Goal: Transaction & Acquisition: Purchase product/service

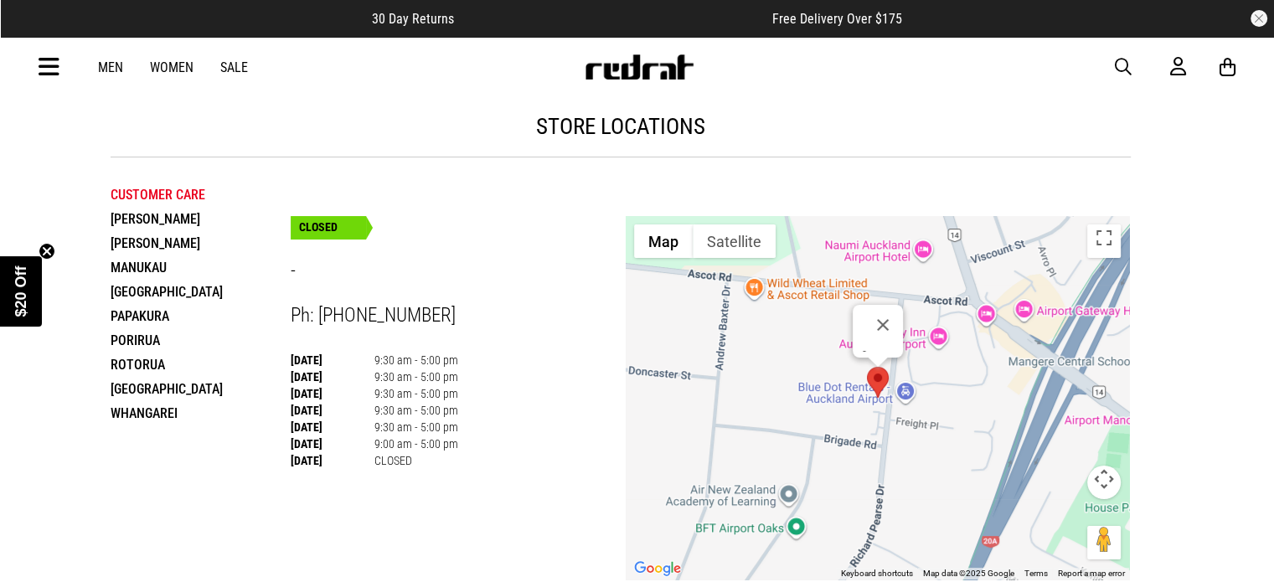
click at [151, 265] on li "Manukau" at bounding box center [201, 268] width 180 height 24
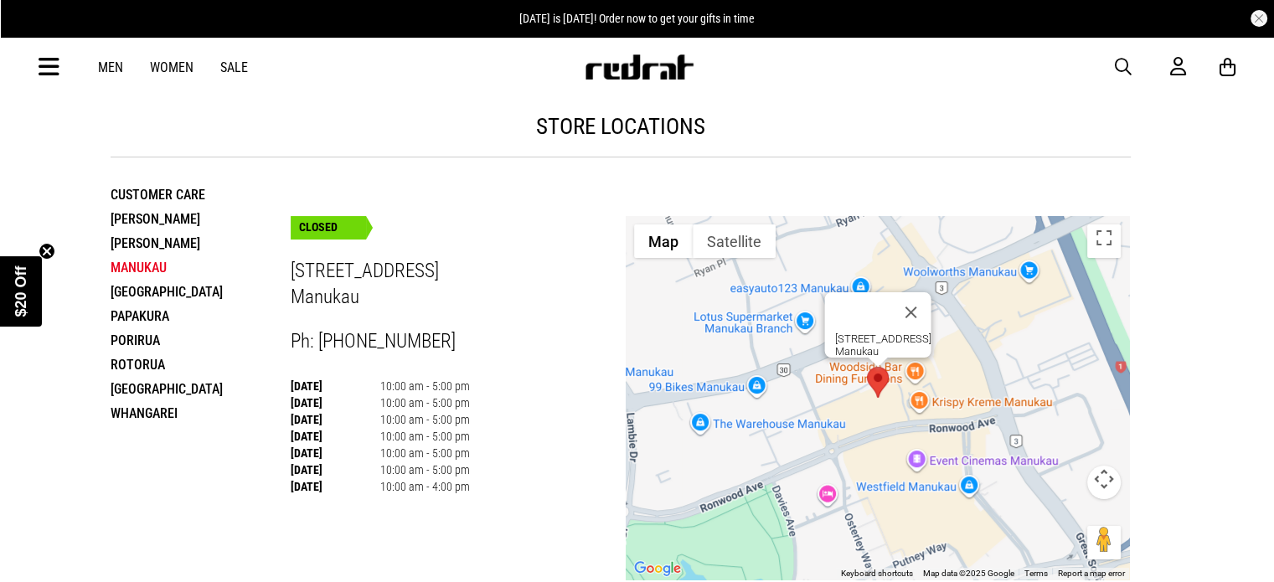
click at [119, 70] on link "Men" at bounding box center [110, 67] width 25 height 16
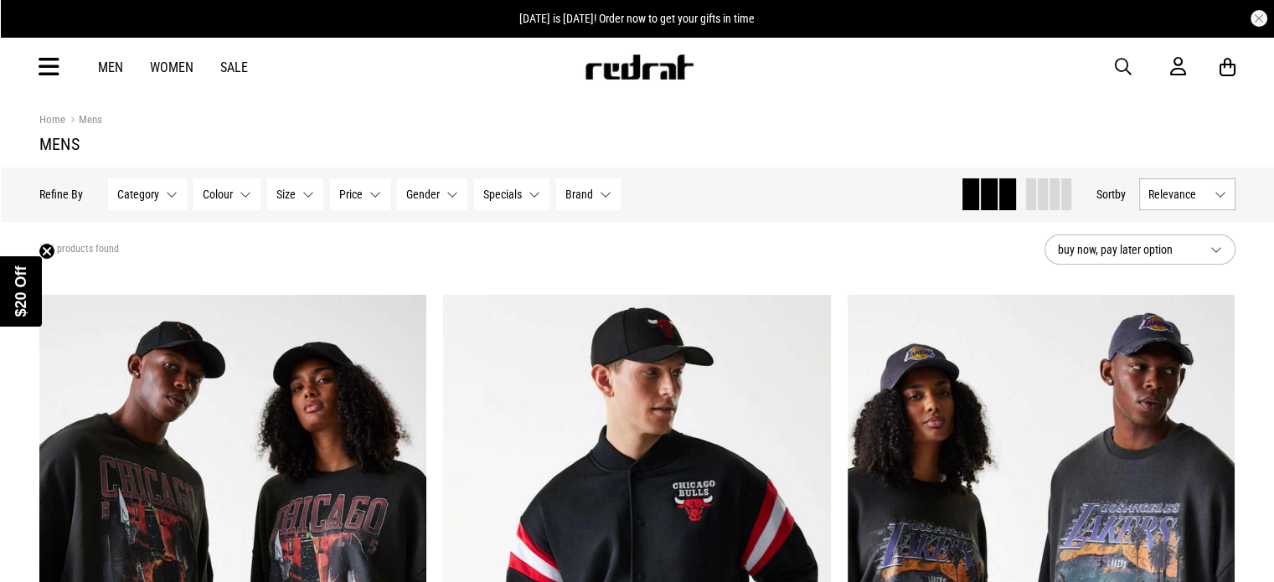
click at [168, 193] on button "Category None selected" at bounding box center [147, 194] width 79 height 32
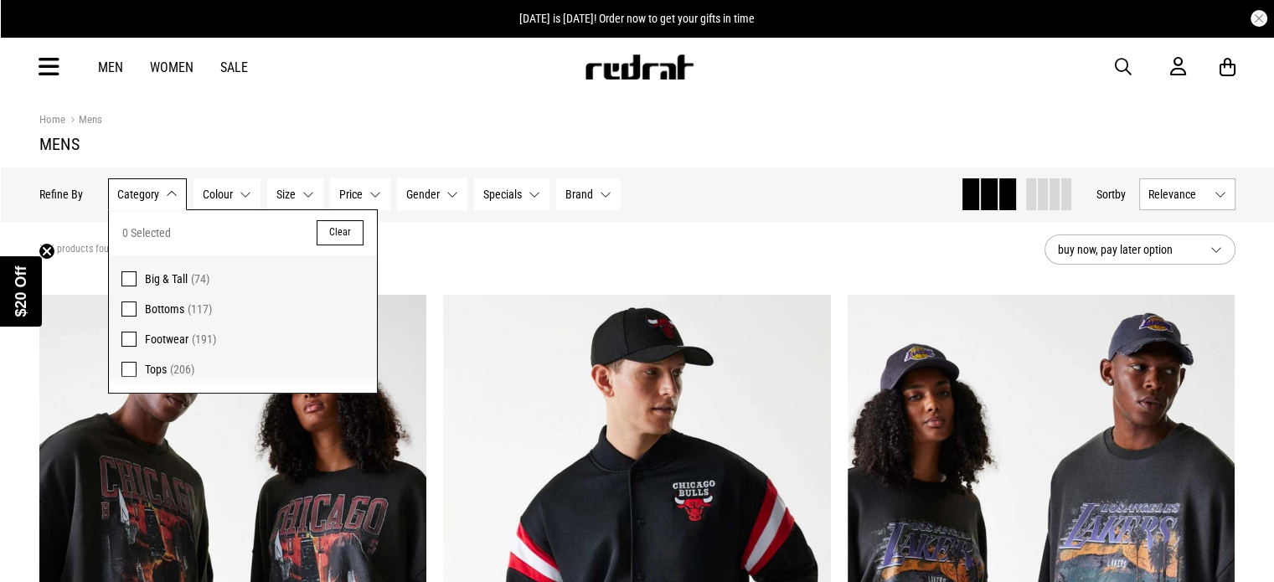
click at [158, 277] on span "Big & Tall" at bounding box center [166, 278] width 43 height 13
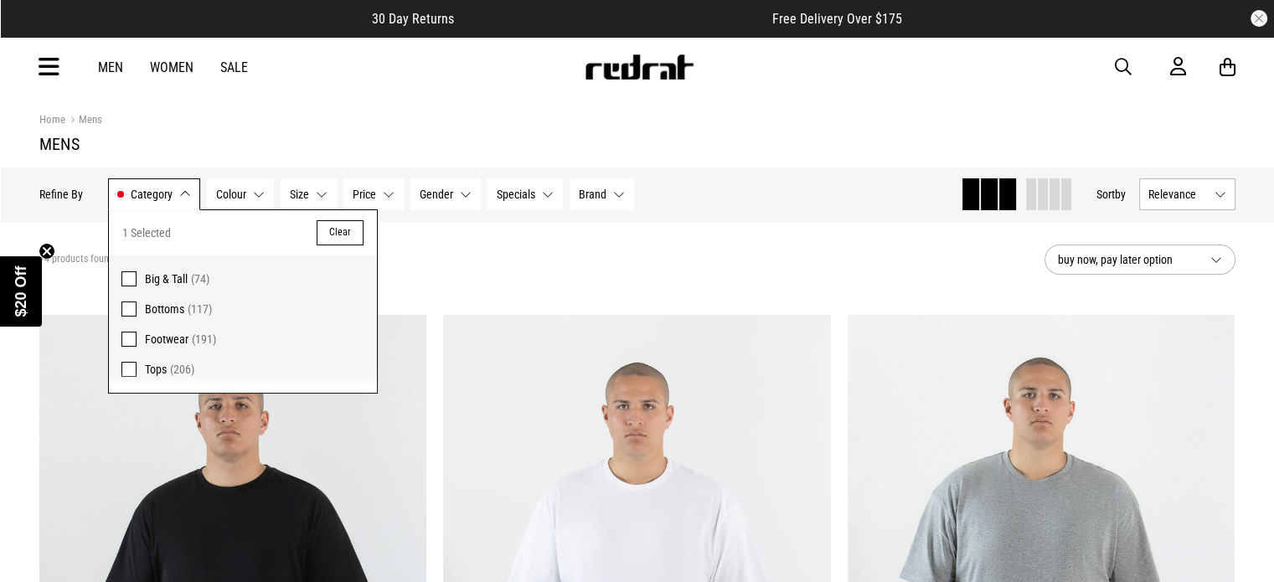
click at [455, 190] on button "Gender None selected" at bounding box center [446, 194] width 70 height 32
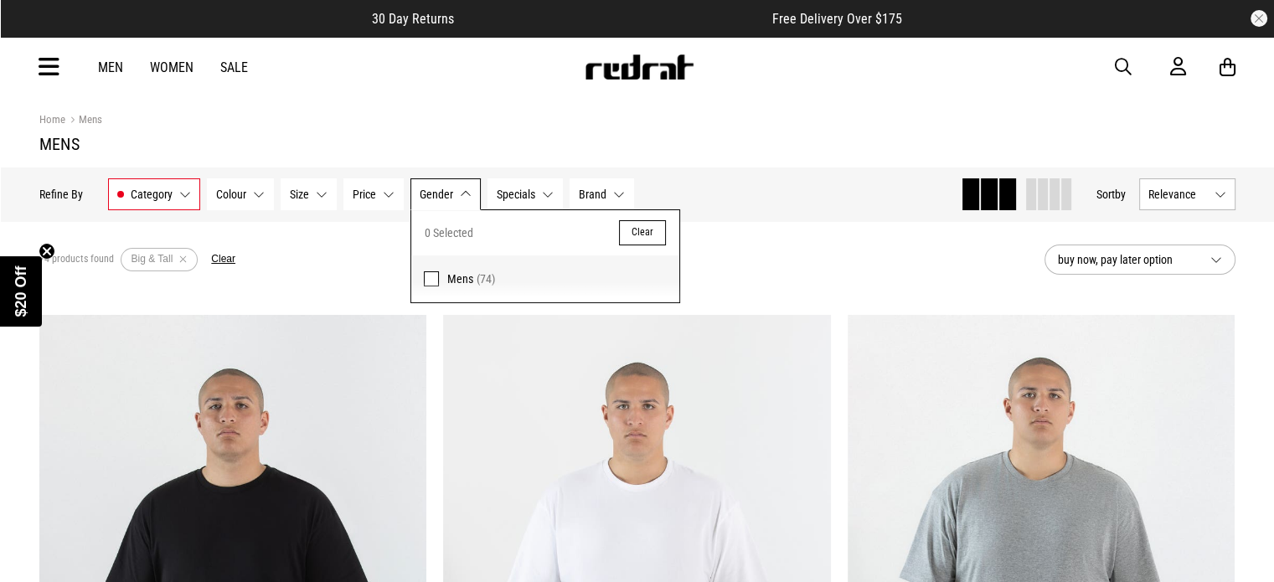
click at [742, 111] on div "Home Mens" at bounding box center [637, 120] width 1197 height 18
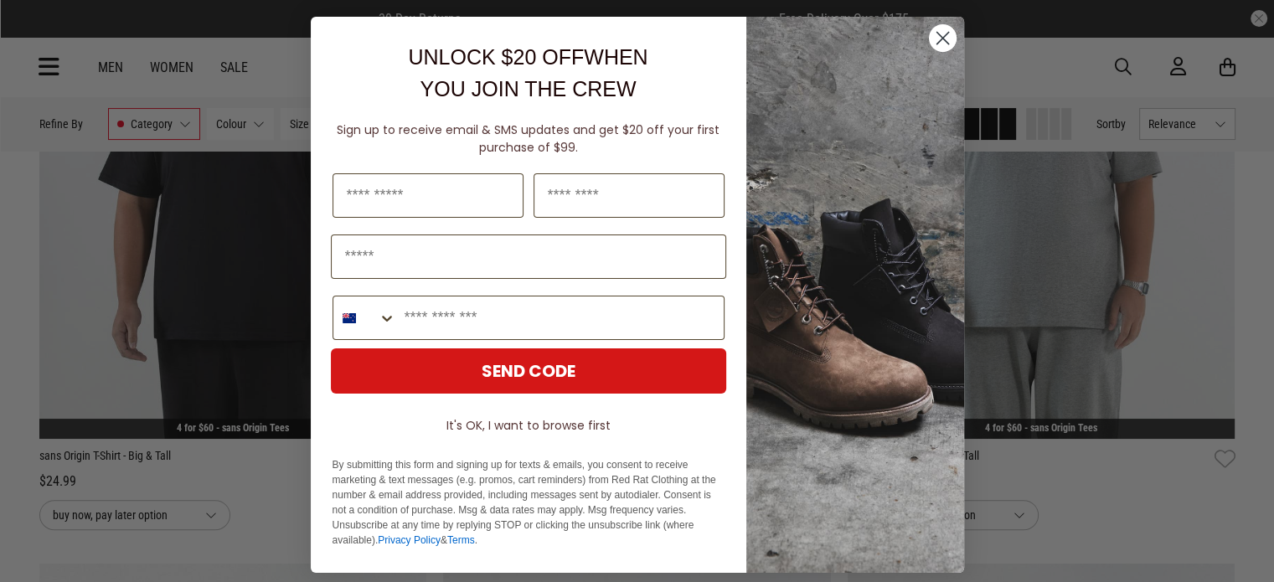
scroll to position [587, 0]
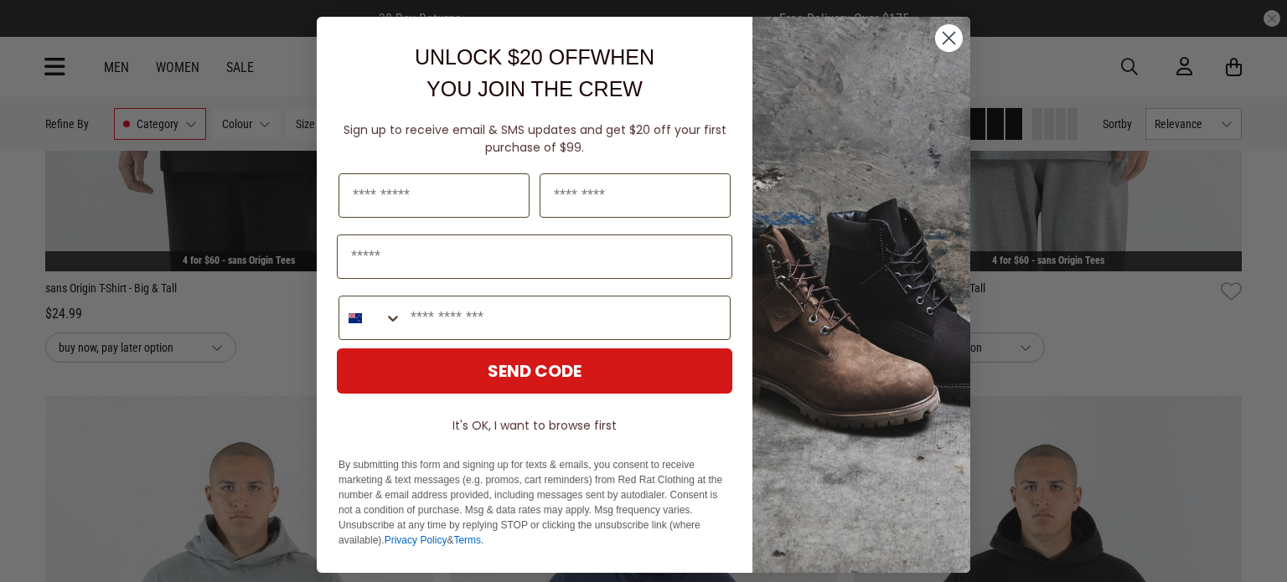
click at [938, 39] on circle "Close dialog" at bounding box center [949, 38] width 28 height 28
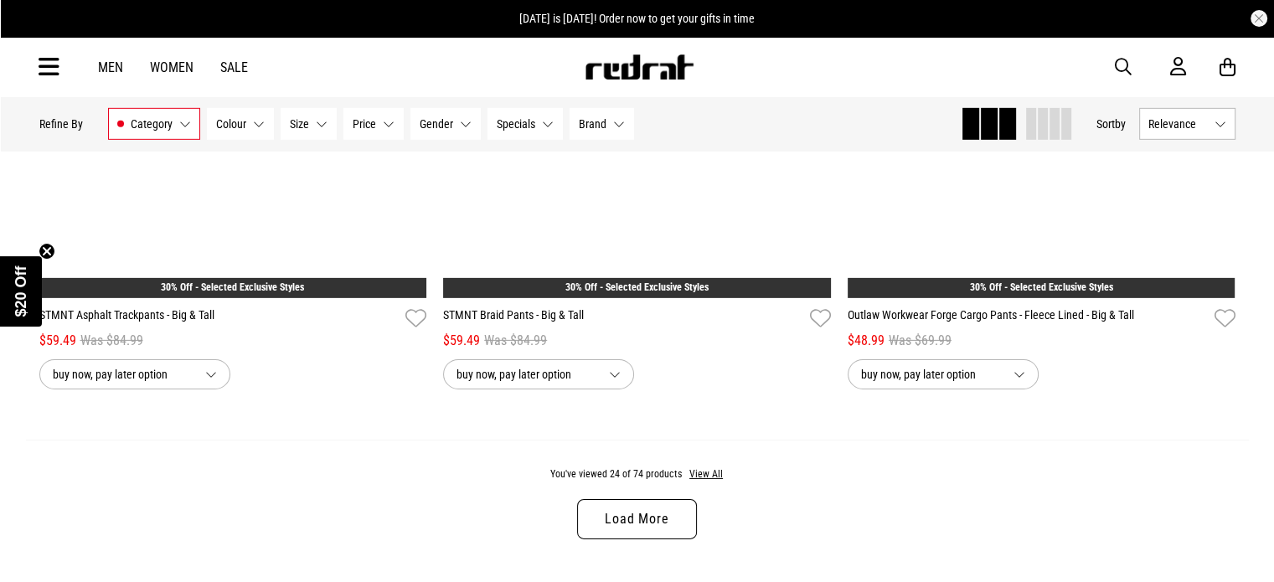
scroll to position [5363, 0]
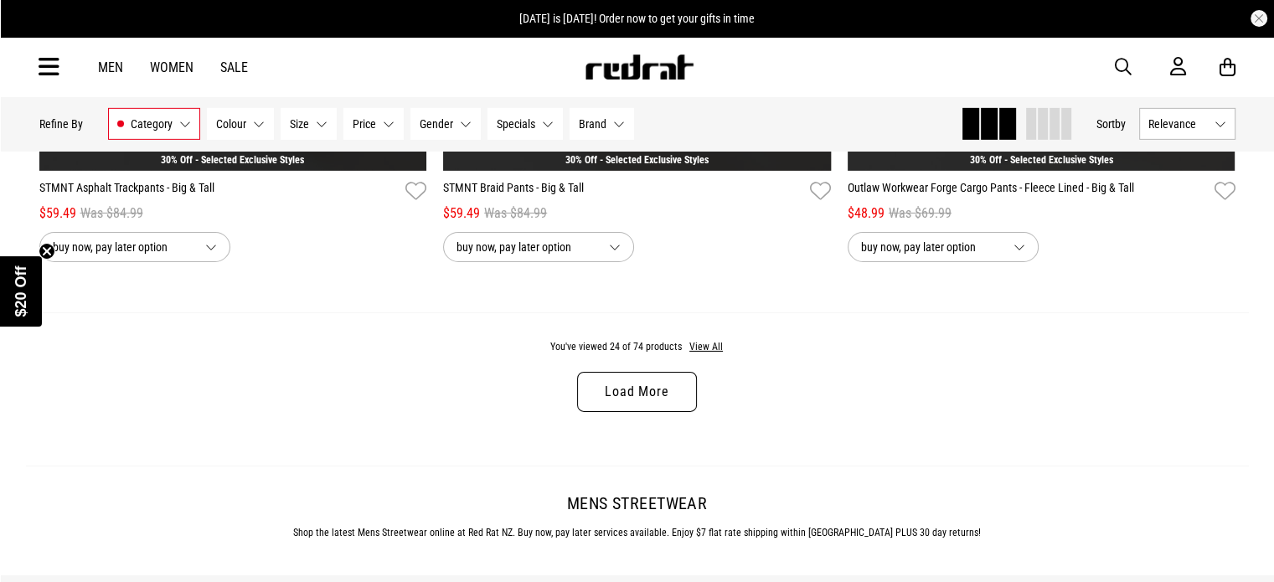
click at [650, 390] on link "Load More" at bounding box center [636, 392] width 119 height 40
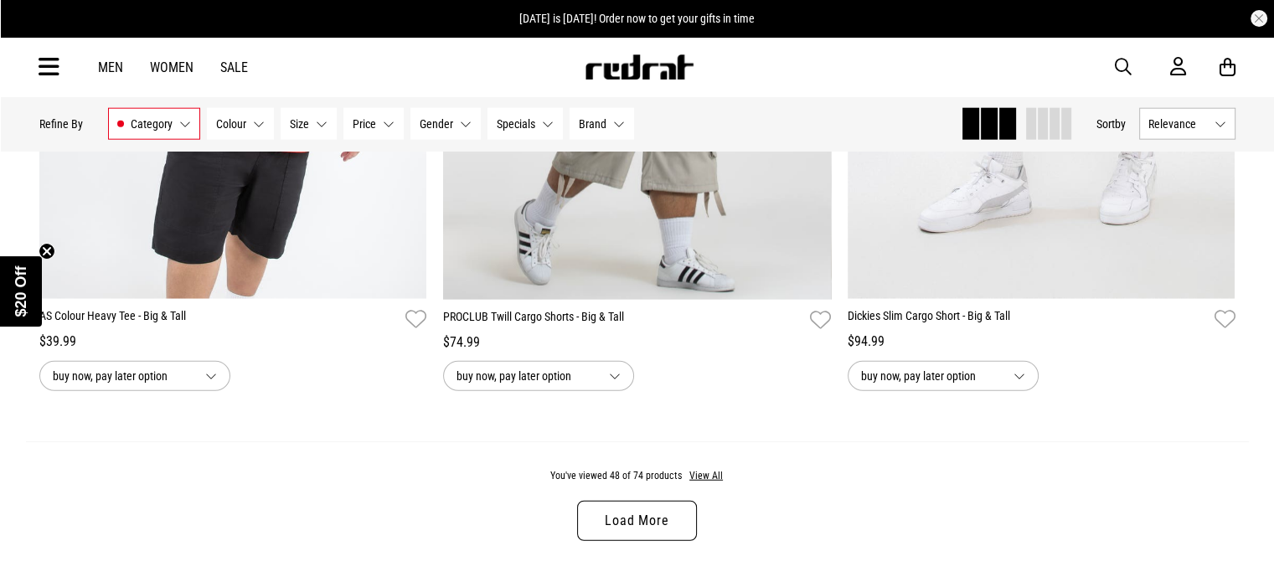
scroll to position [10642, 0]
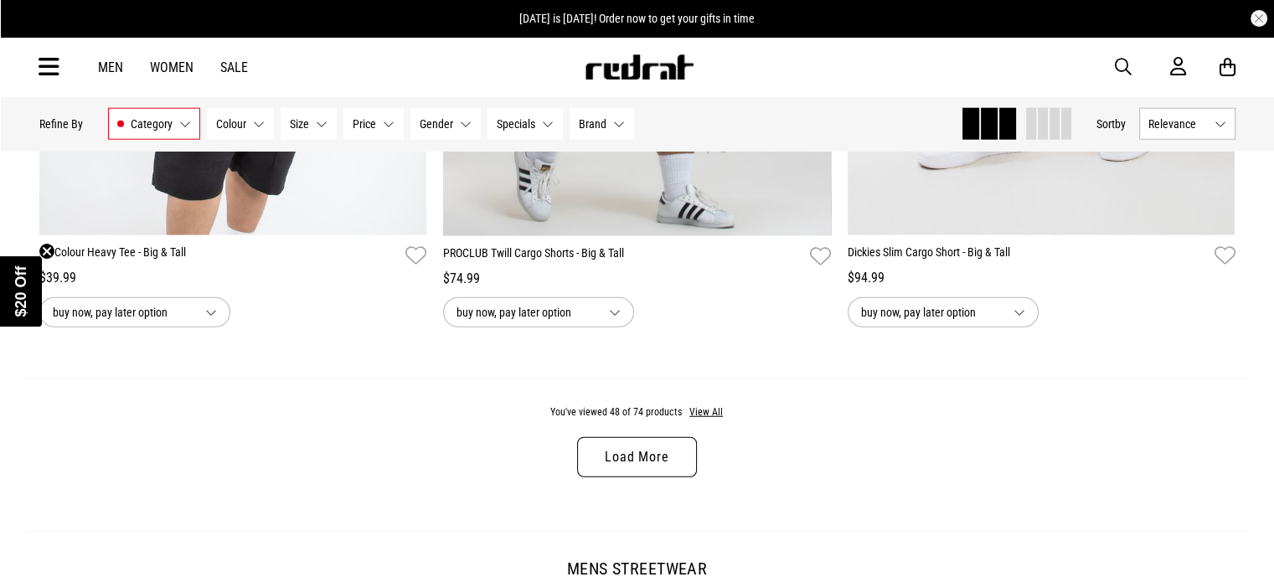
click at [640, 458] on link "Load More" at bounding box center [636, 457] width 119 height 40
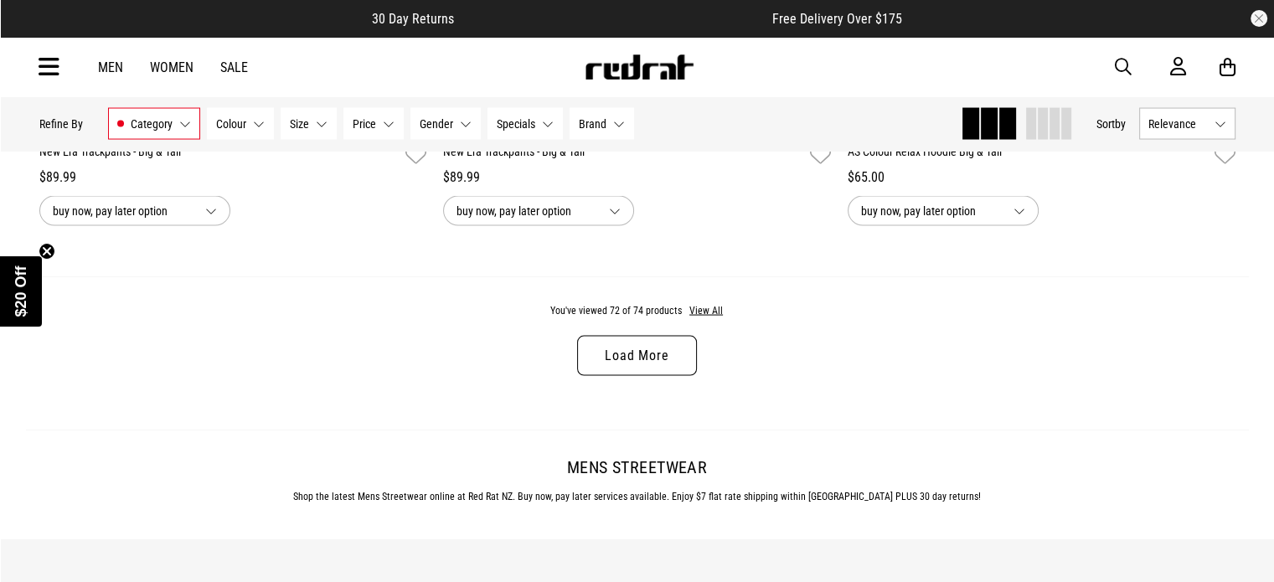
scroll to position [16088, 0]
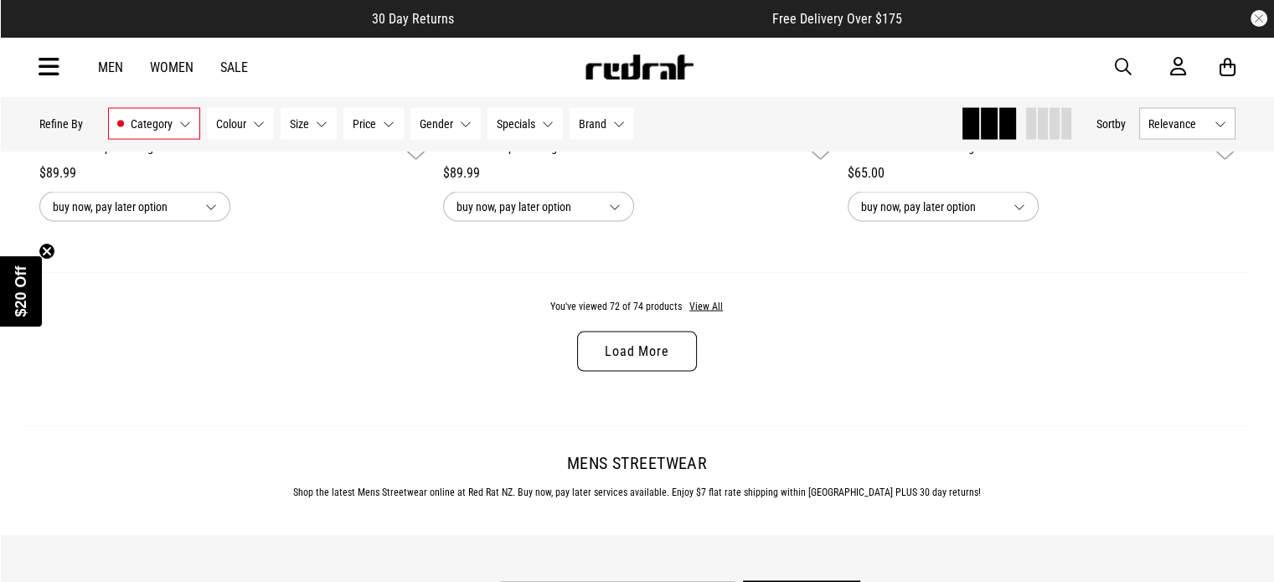
click at [628, 372] on link "Load More" at bounding box center [636, 352] width 119 height 40
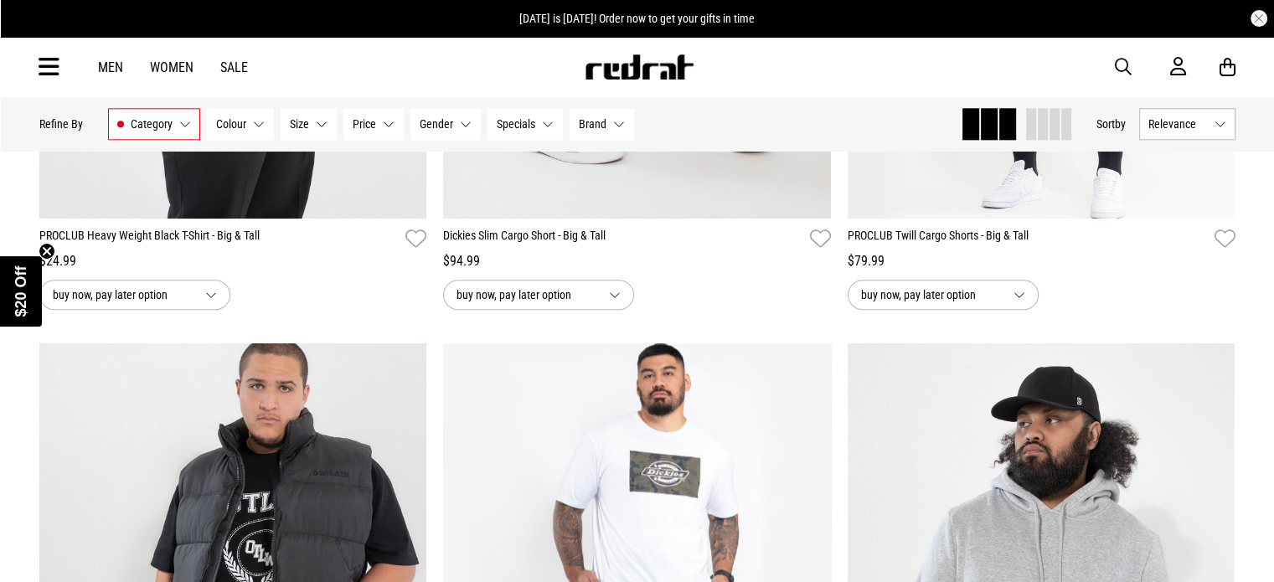
scroll to position [14580, 0]
